Goal: Transaction & Acquisition: Download file/media

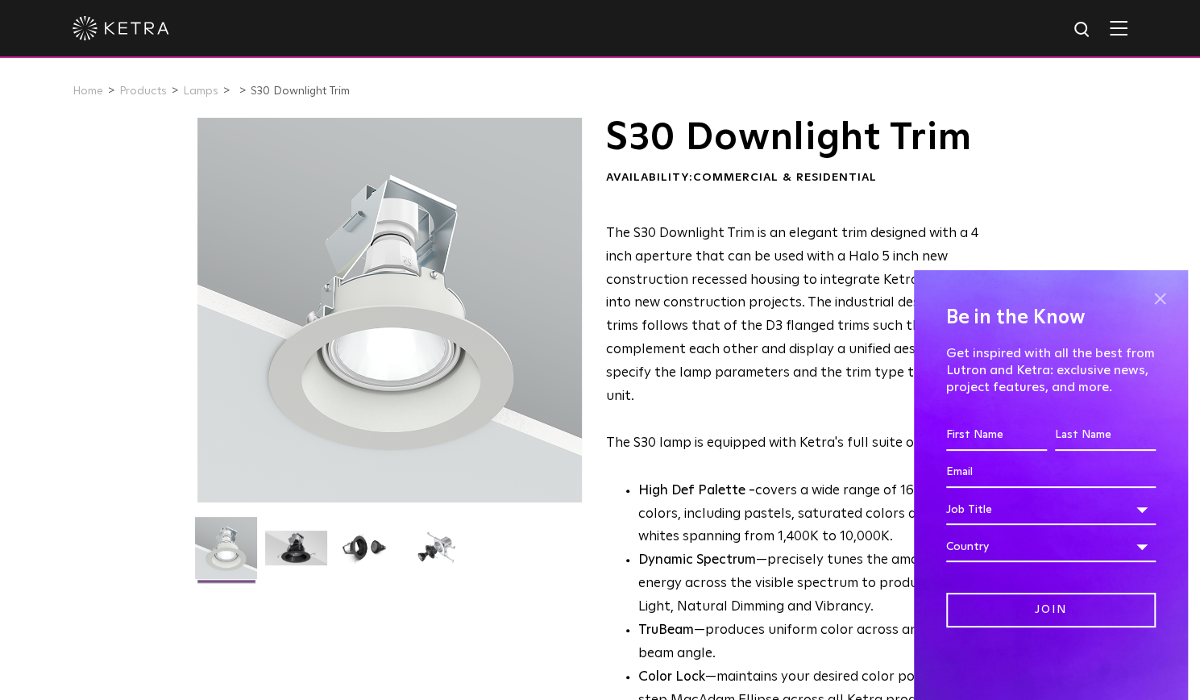
click at [1162, 293] on span at bounding box center [1160, 298] width 24 height 24
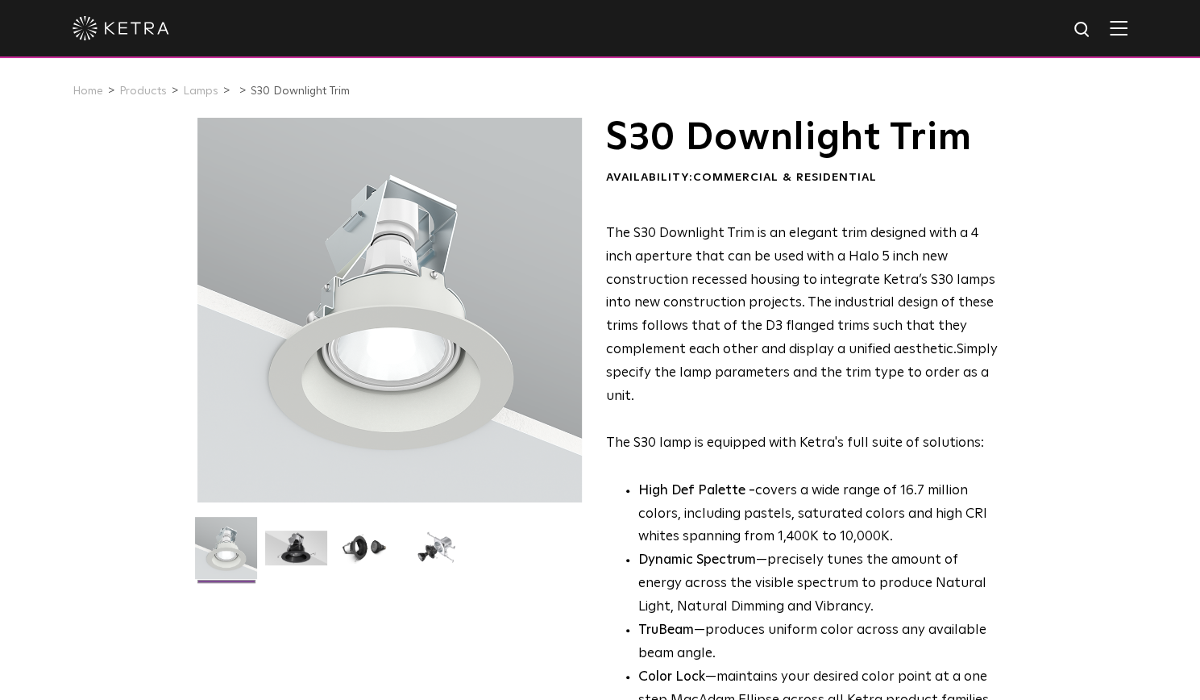
click at [143, 40] on img at bounding box center [121, 28] width 97 height 24
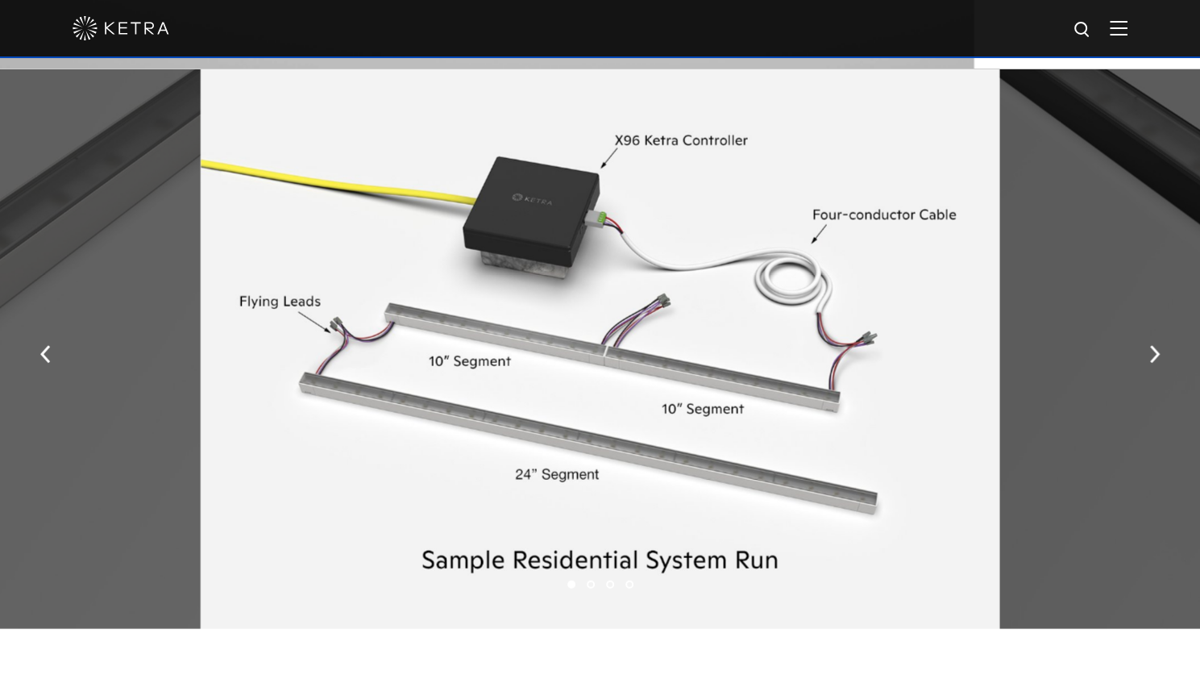
scroll to position [2094, 0]
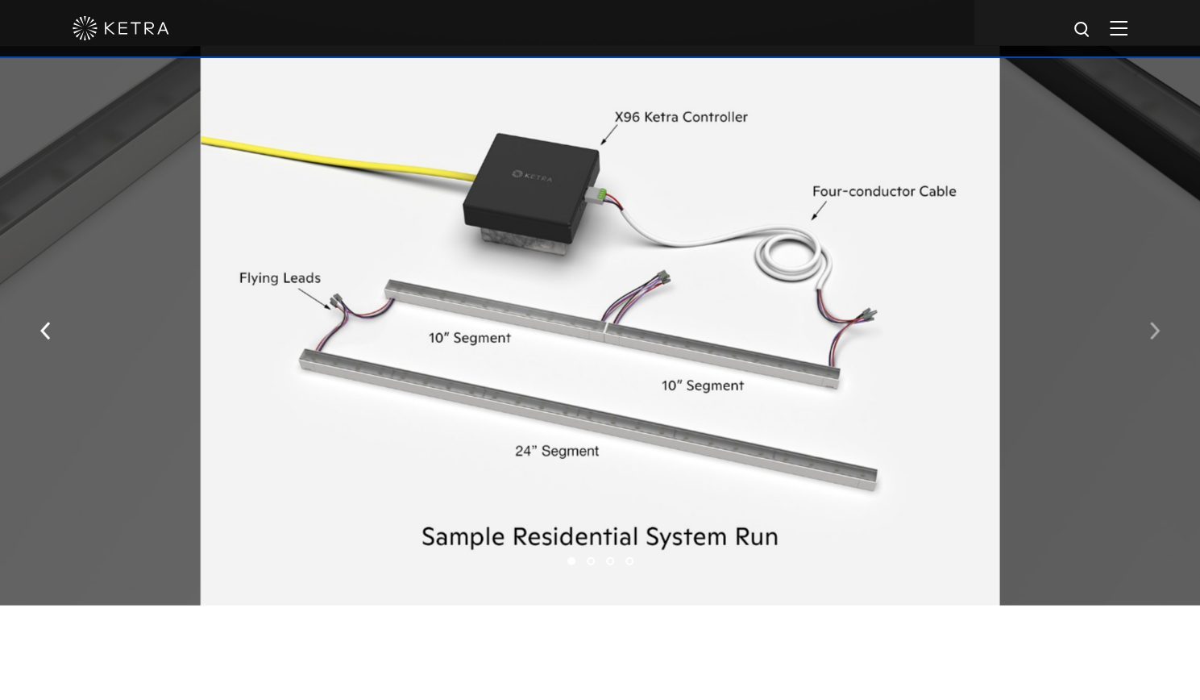
click at [1156, 339] on img "button" at bounding box center [1154, 331] width 10 height 18
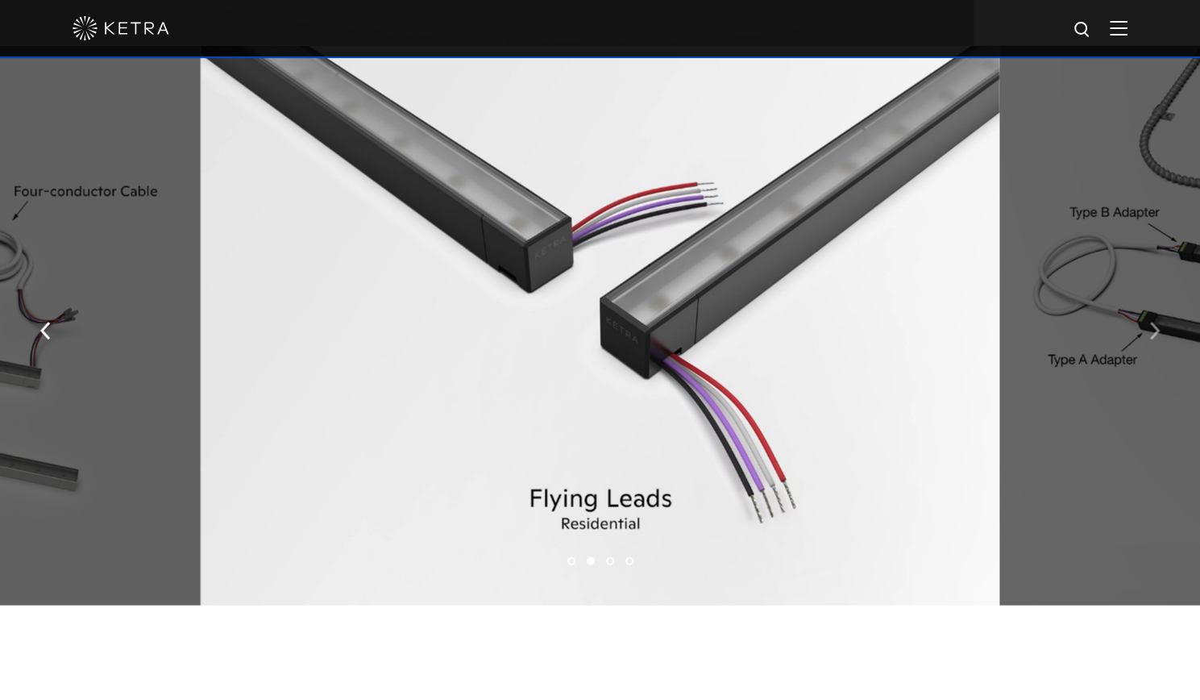
click at [1156, 339] on img "button" at bounding box center [1154, 331] width 10 height 18
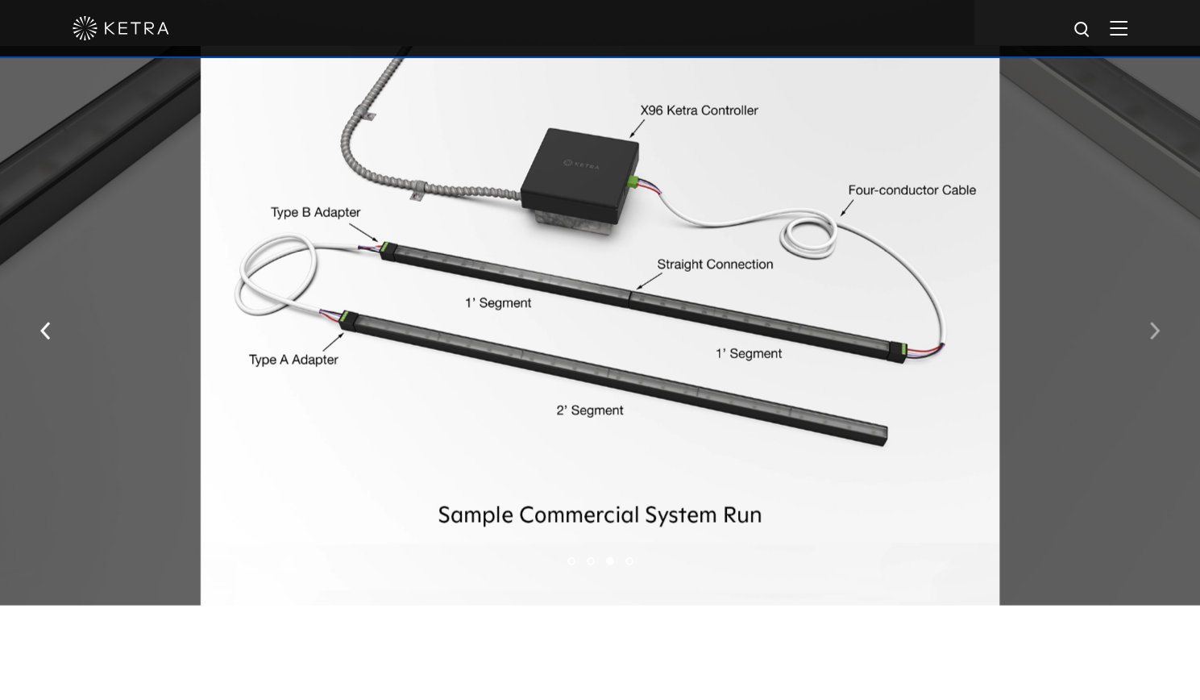
click at [1156, 339] on img "button" at bounding box center [1154, 331] width 10 height 18
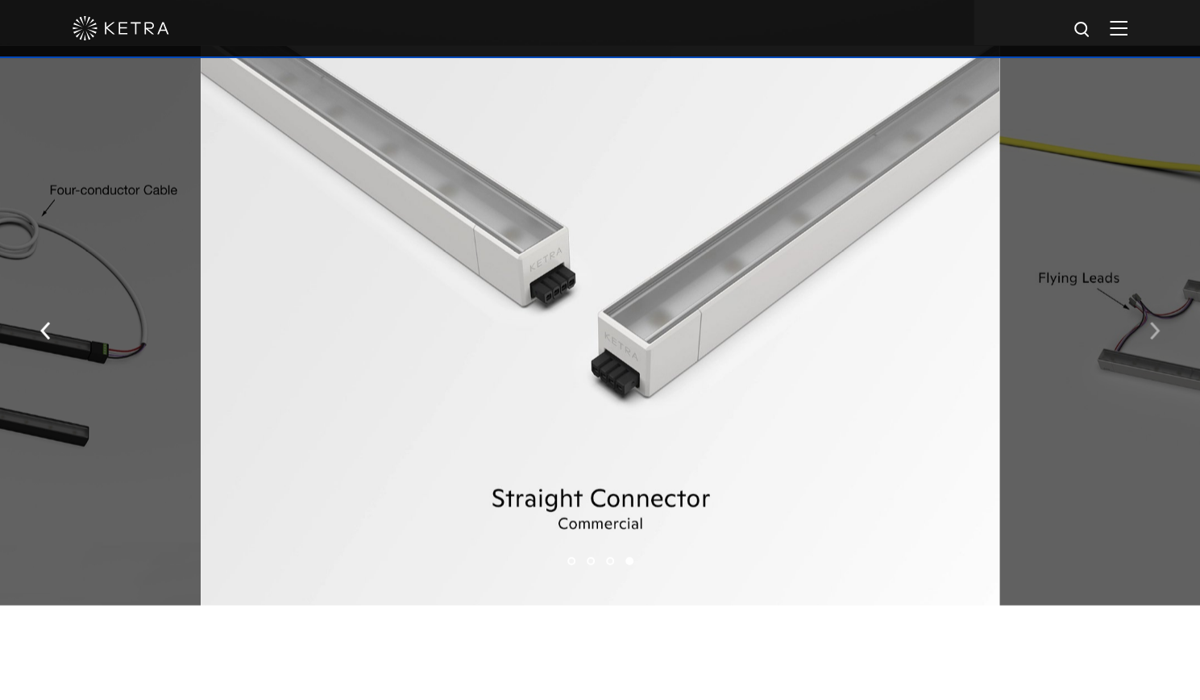
click at [1156, 339] on img "button" at bounding box center [1154, 331] width 10 height 18
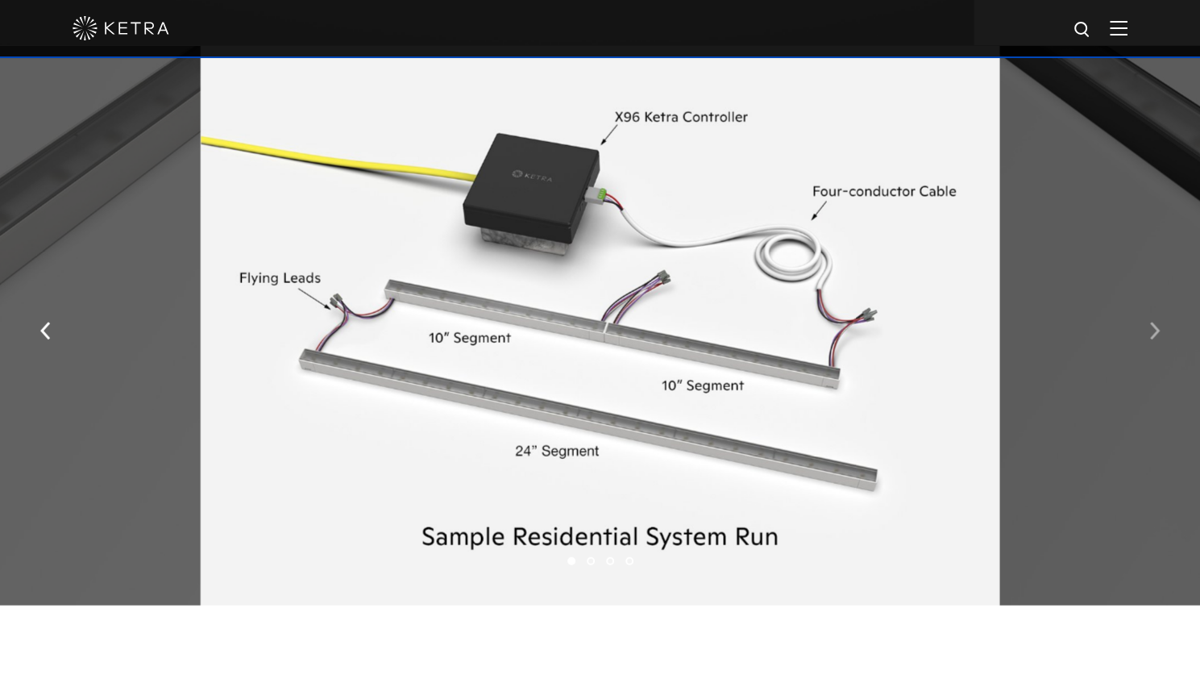
click at [1156, 339] on img "button" at bounding box center [1154, 331] width 10 height 18
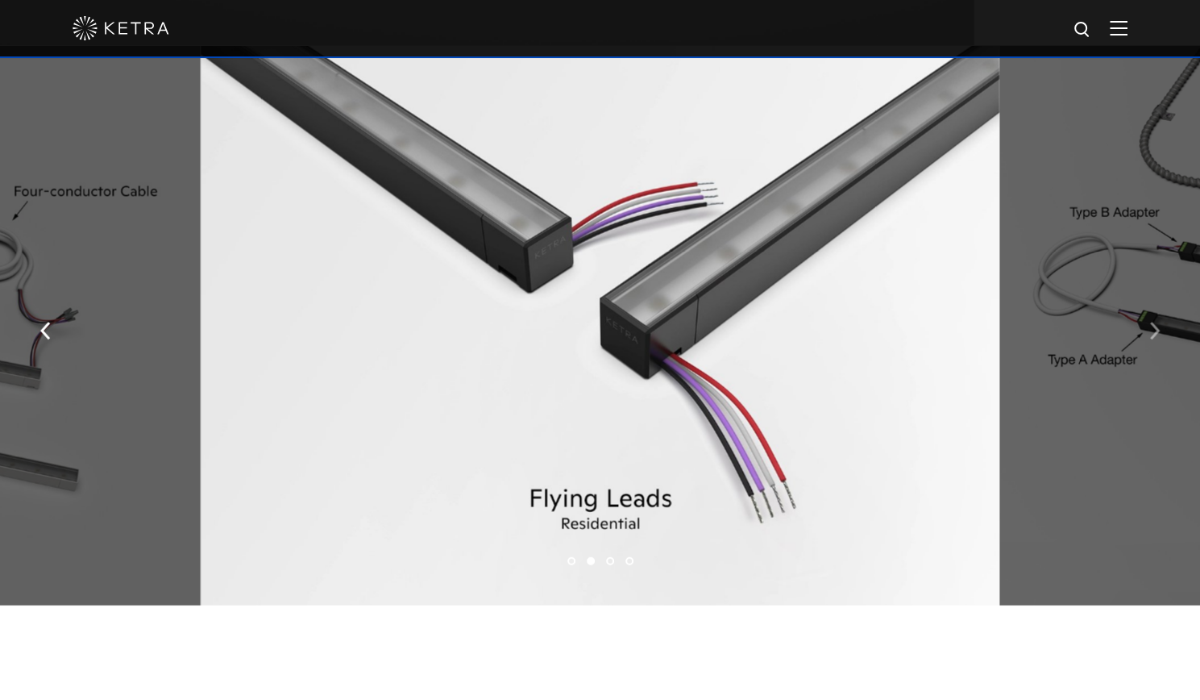
click at [1156, 339] on img "button" at bounding box center [1154, 331] width 10 height 18
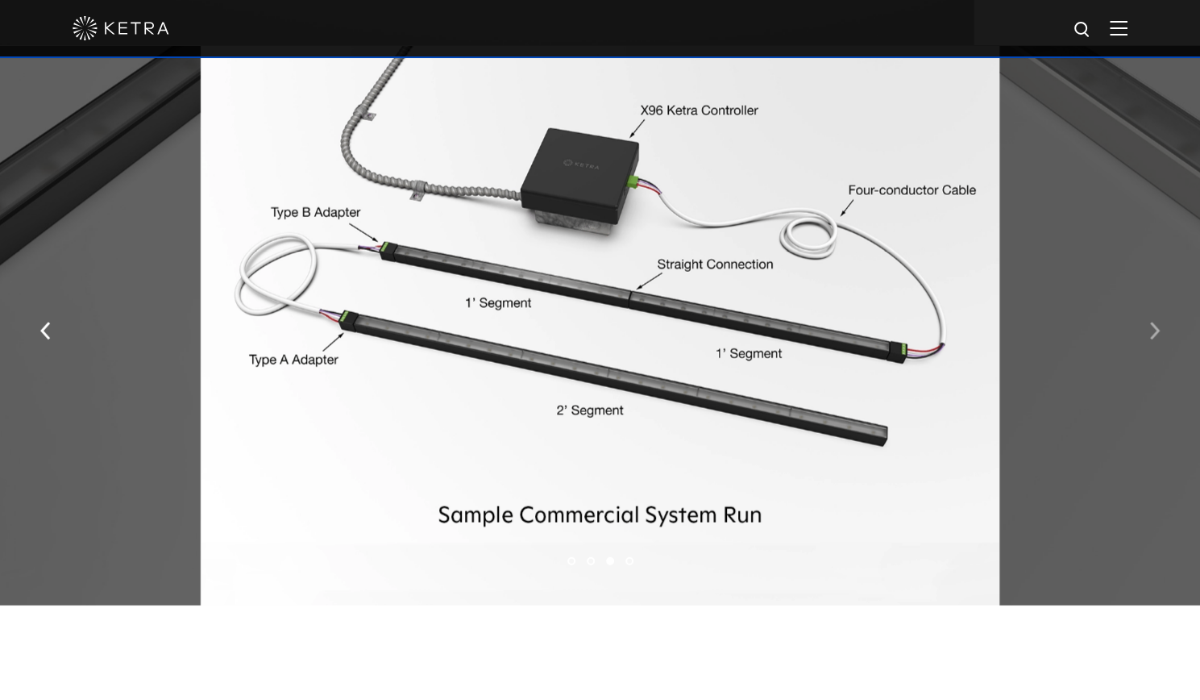
click at [1156, 339] on img "button" at bounding box center [1154, 331] width 10 height 18
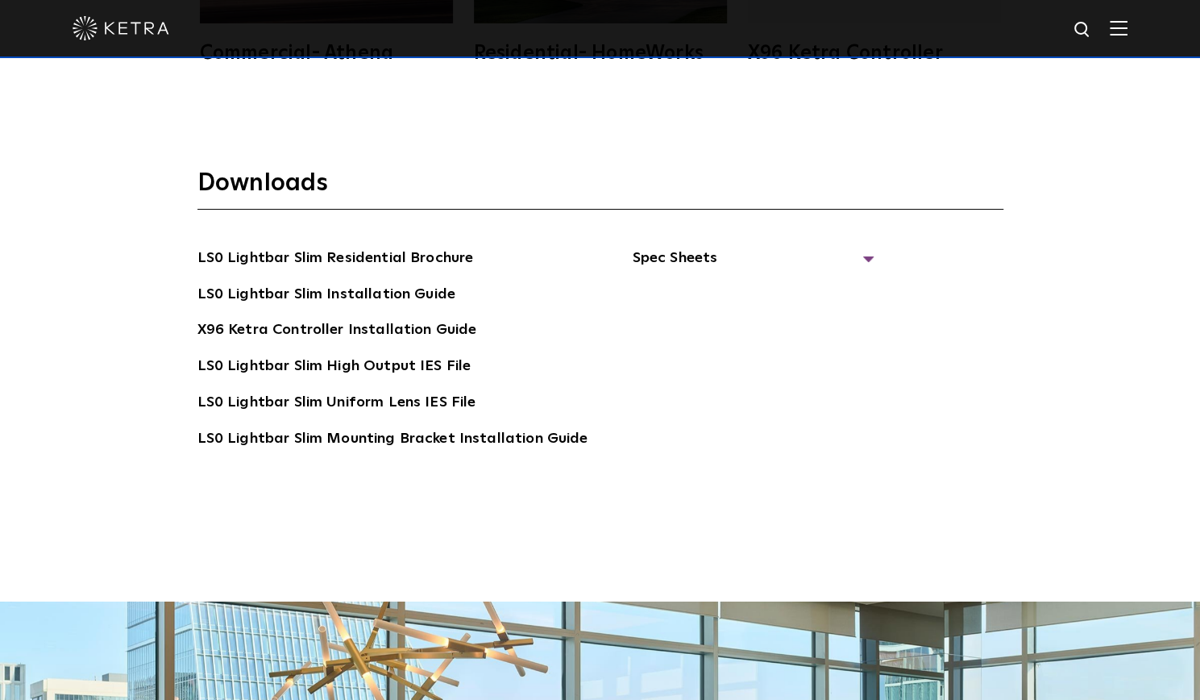
scroll to position [3124, 0]
click at [289, 254] on link "LS0 Lightbar Slim Residential Brochure" at bounding box center [335, 259] width 276 height 26
